Goal: Information Seeking & Learning: Find specific fact

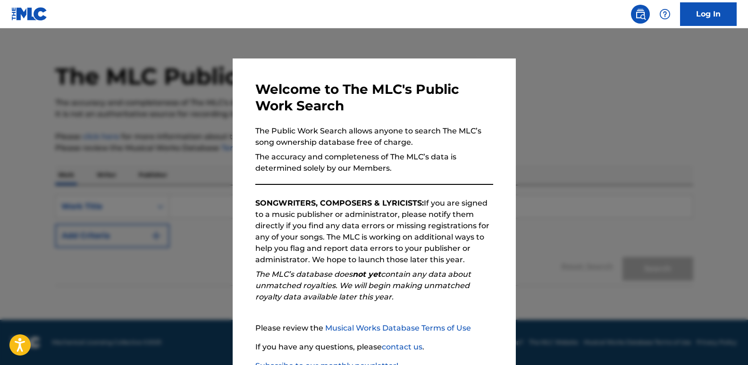
scroll to position [67, 0]
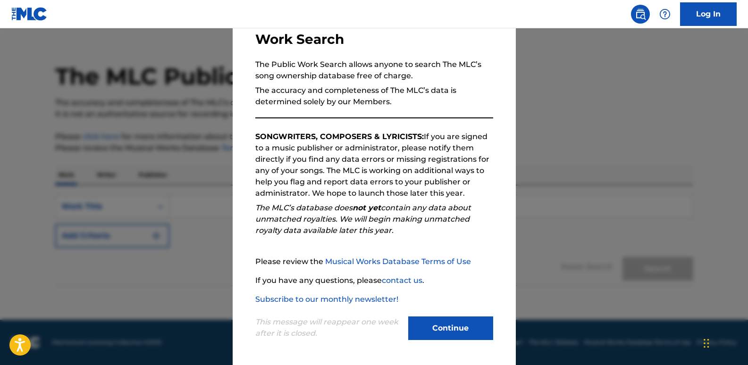
click at [459, 322] on button "Continue" at bounding box center [450, 329] width 85 height 24
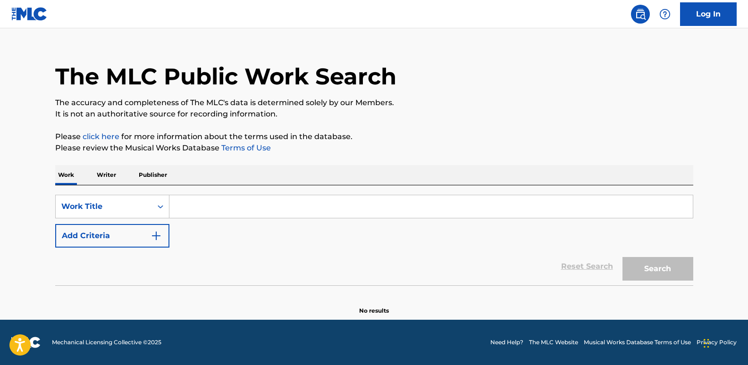
click at [207, 214] on input "Search Form" at bounding box center [432, 206] width 524 height 23
click at [228, 204] on input "Search Form" at bounding box center [432, 206] width 524 height 23
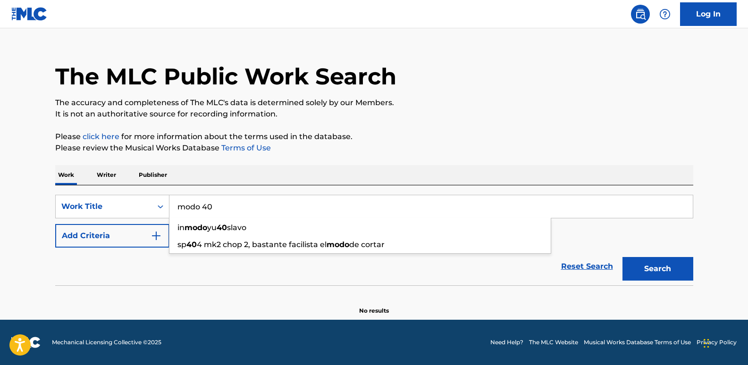
type input "modo 40"
click at [311, 157] on div "The MLC Public Work Search The accuracy and completeness of The MLC's data is d…" at bounding box center [374, 176] width 661 height 279
click at [155, 235] on img "Search Form" at bounding box center [156, 235] width 11 height 11
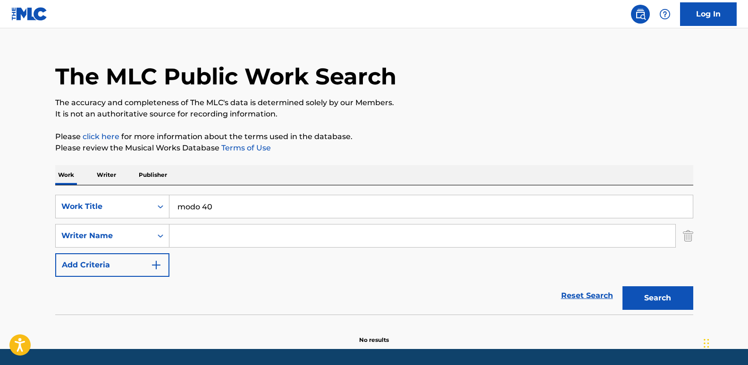
click at [204, 235] on input "Search Form" at bounding box center [423, 236] width 506 height 23
type input "steelo flow"
click at [656, 298] on button "Search" at bounding box center [658, 299] width 71 height 24
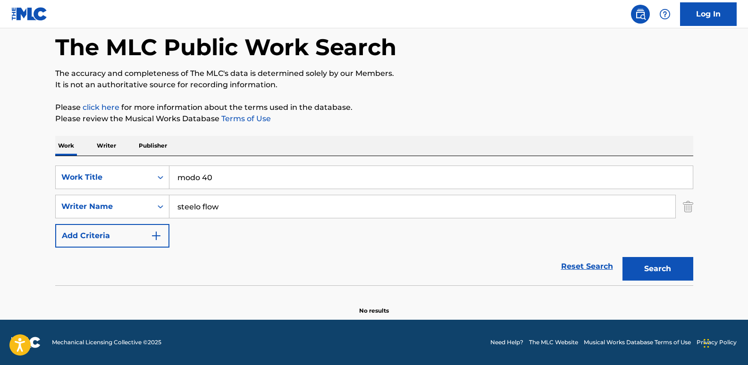
click at [337, 177] on input "modo 40" at bounding box center [432, 177] width 524 height 23
type input "[PERSON_NAME] toa"
click at [303, 210] on input "steelo flow" at bounding box center [423, 206] width 506 height 23
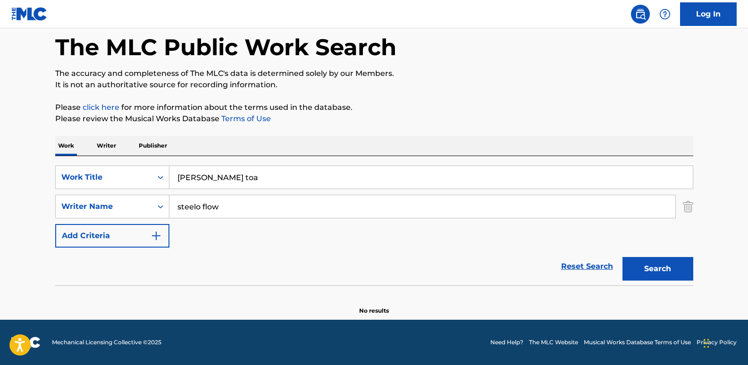
click at [303, 210] on input "steelo flow" at bounding box center [423, 206] width 506 height 23
type input "doble j en la casa"
click at [623, 257] on button "Search" at bounding box center [658, 269] width 71 height 24
click at [654, 268] on button "Search" at bounding box center [658, 269] width 71 height 24
